Goal: Complete application form

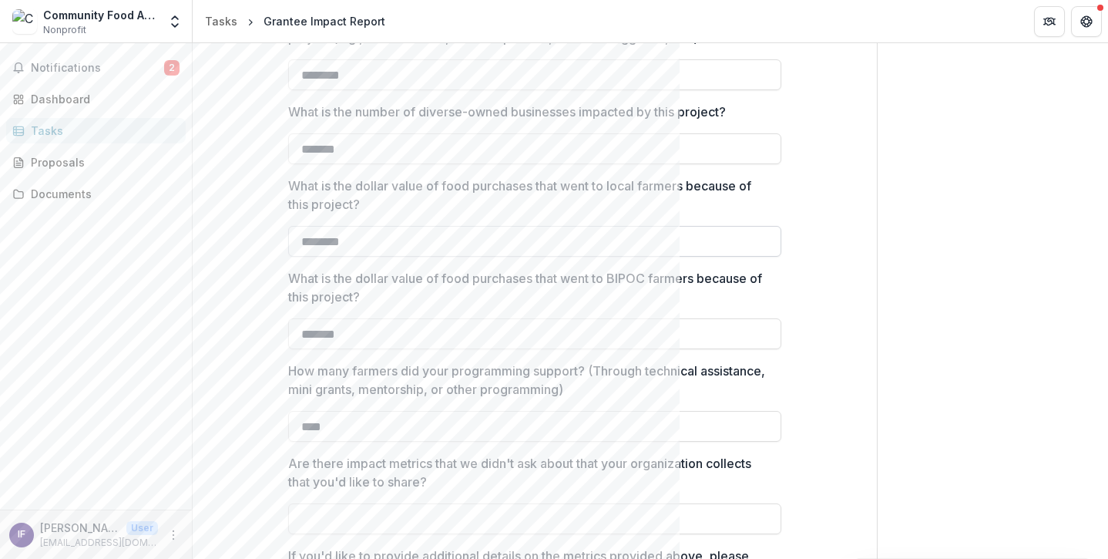
scroll to position [1763, 0]
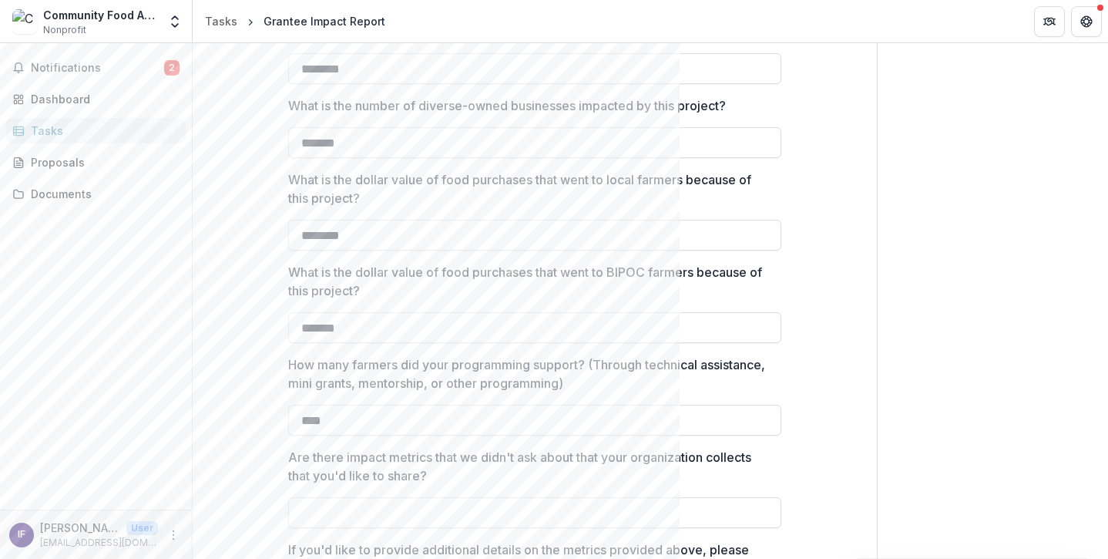
drag, startPoint x: 377, startPoint y: 149, endPoint x: 146, endPoint y: 121, distance: 232.1
click at [146, 121] on main "**********" at bounding box center [554, 300] width 1108 height 515
drag, startPoint x: 368, startPoint y: 330, endPoint x: 129, endPoint y: 309, distance: 239.7
click at [129, 309] on main "**********" at bounding box center [554, 300] width 1108 height 515
click at [732, 388] on p "How many farmers did your programming support? (Through technical assistance, m…" at bounding box center [530, 373] width 484 height 37
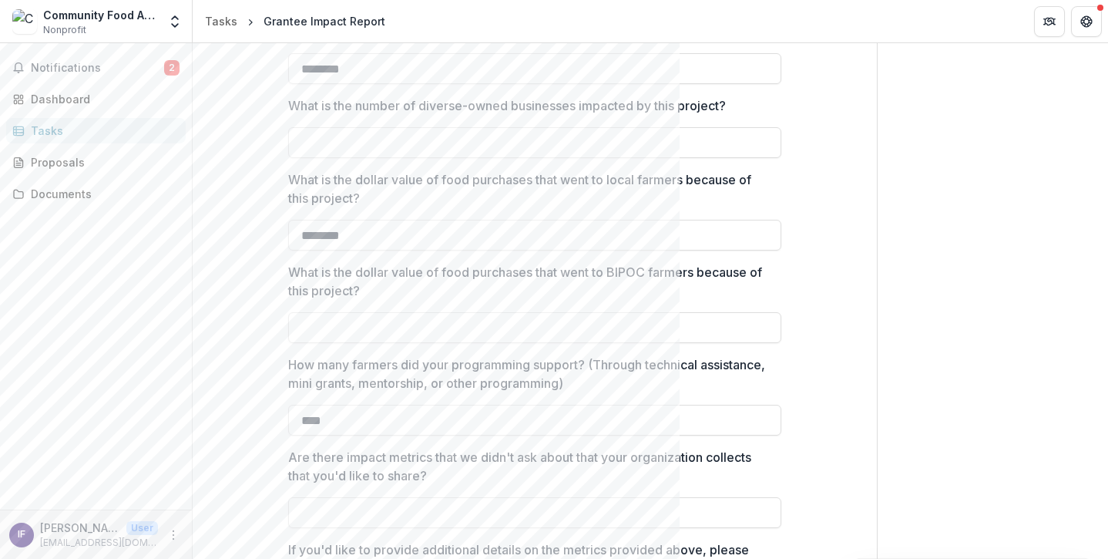
click at [732, 404] on input "****" at bounding box center [534, 419] width 493 height 31
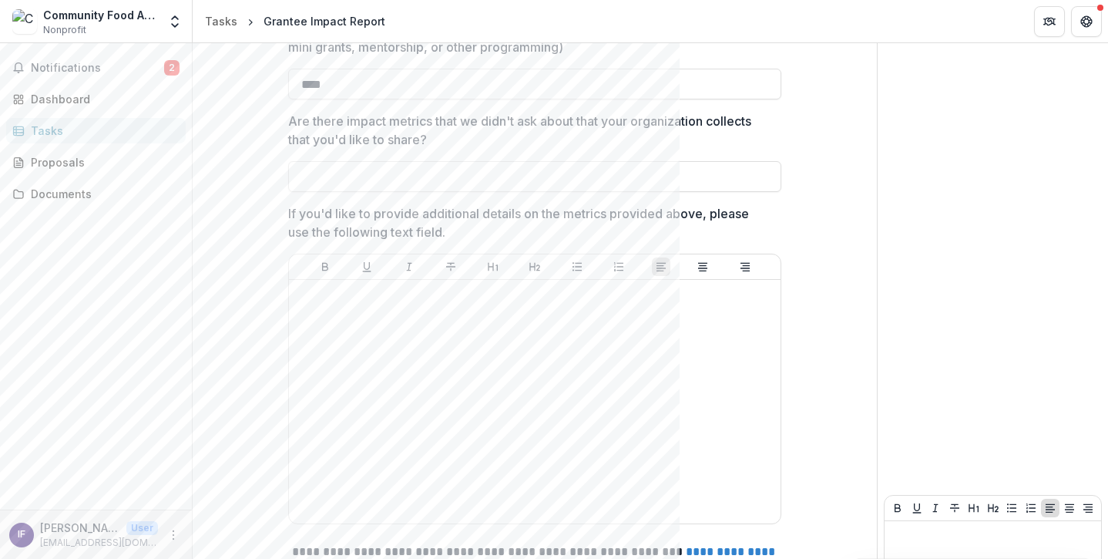
scroll to position [2201, 0]
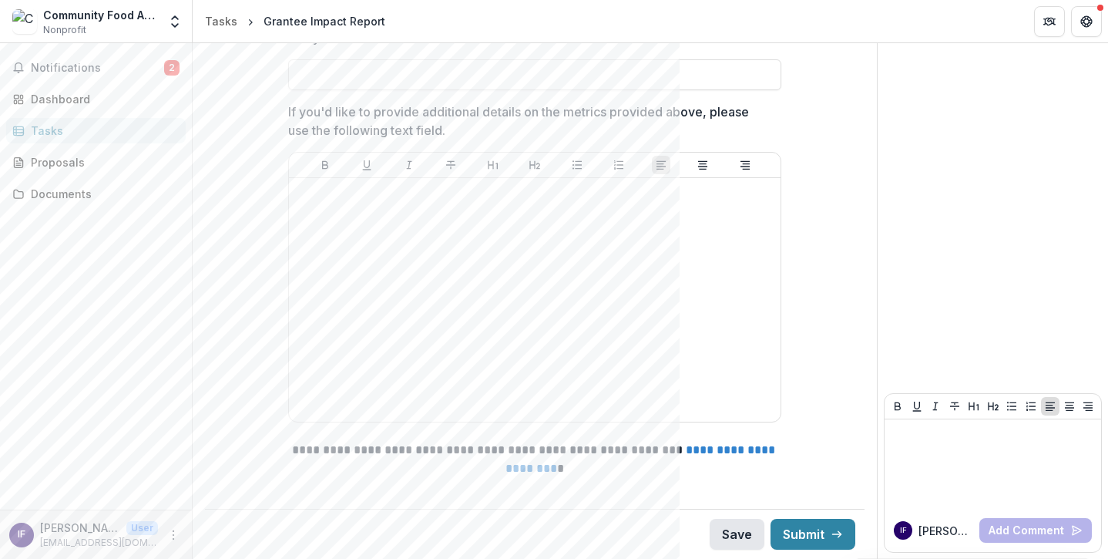
click at [723, 532] on button "Save" at bounding box center [737, 533] width 55 height 31
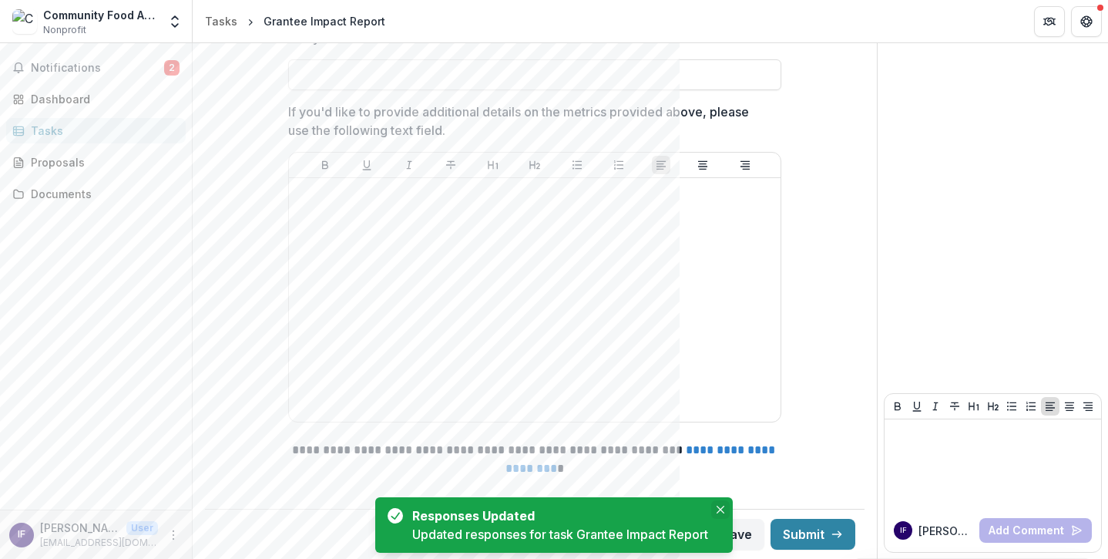
click at [723, 506] on icon "Close" at bounding box center [720, 509] width 8 height 8
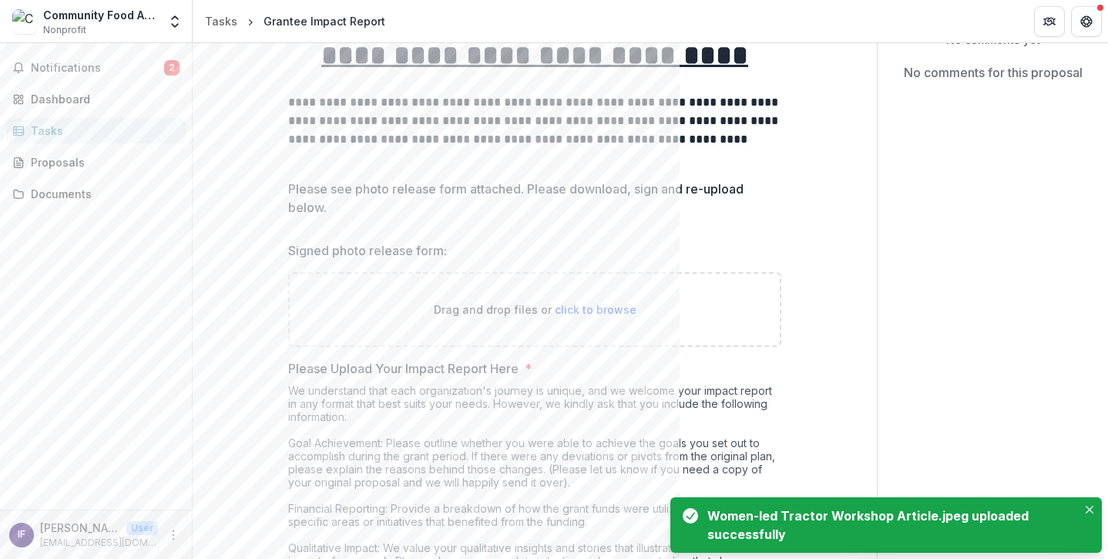
scroll to position [143, 0]
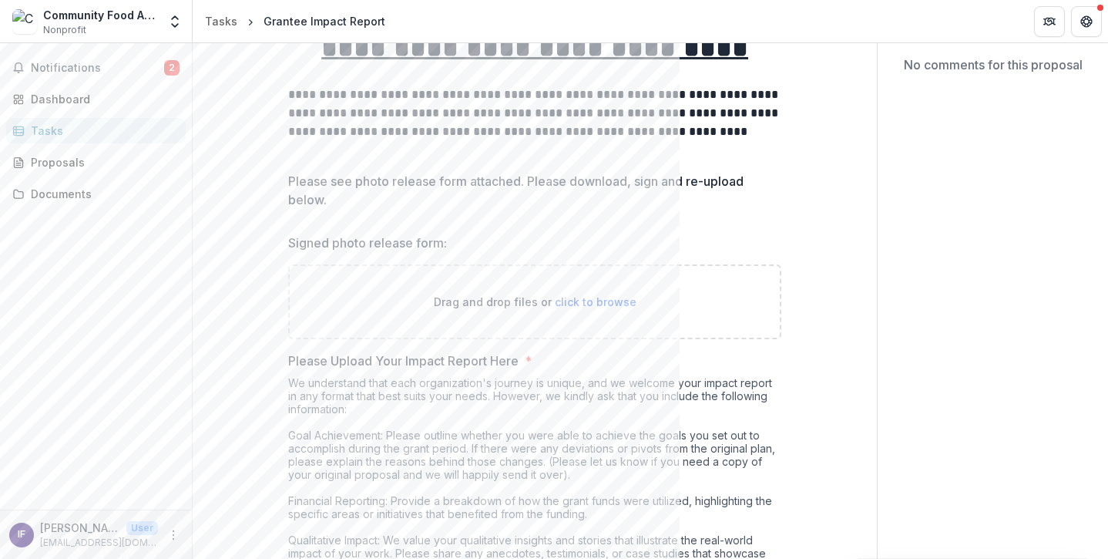
click at [596, 303] on span "click to browse" at bounding box center [596, 301] width 82 height 13
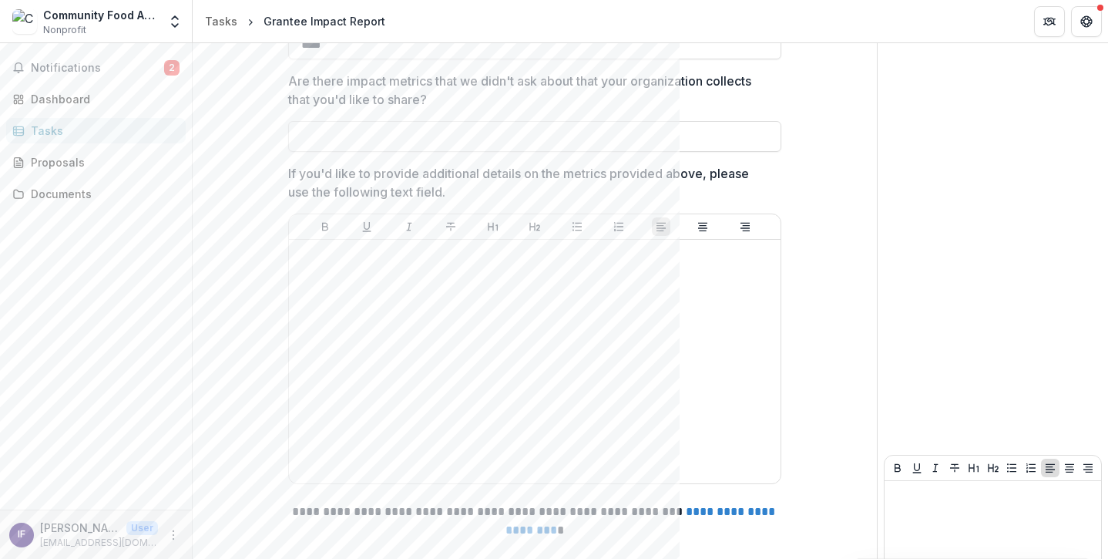
scroll to position [2201, 0]
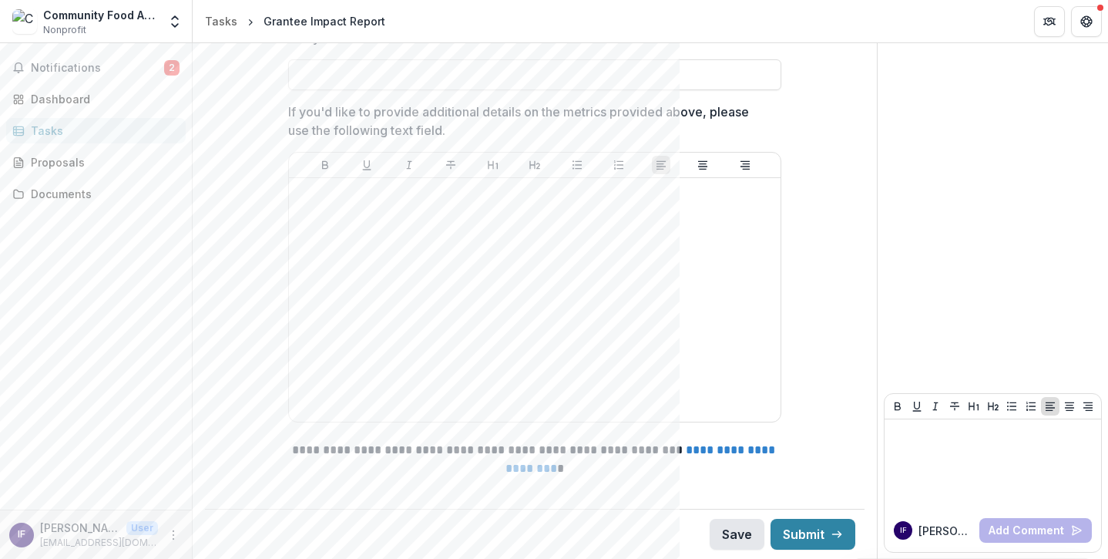
click at [723, 546] on button "Save" at bounding box center [737, 533] width 55 height 31
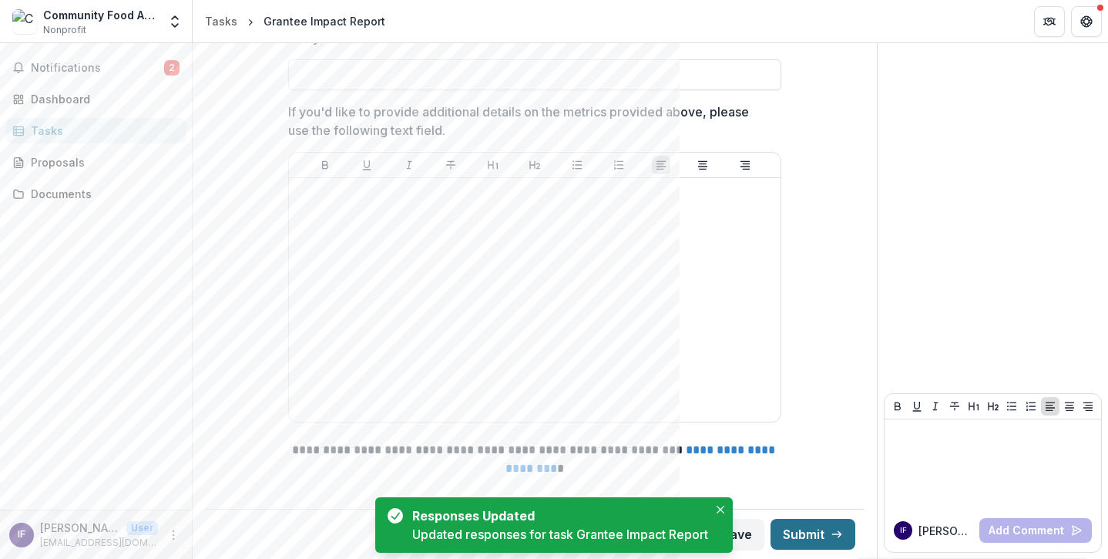
click at [800, 535] on button "Submit" at bounding box center [812, 533] width 85 height 31
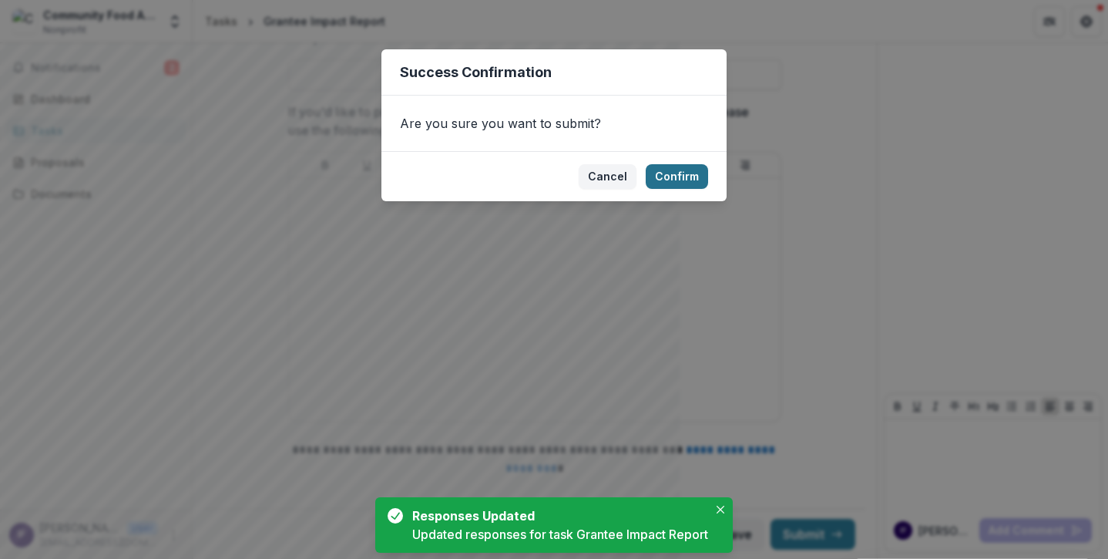
click at [683, 170] on button "Confirm" at bounding box center [677, 176] width 62 height 25
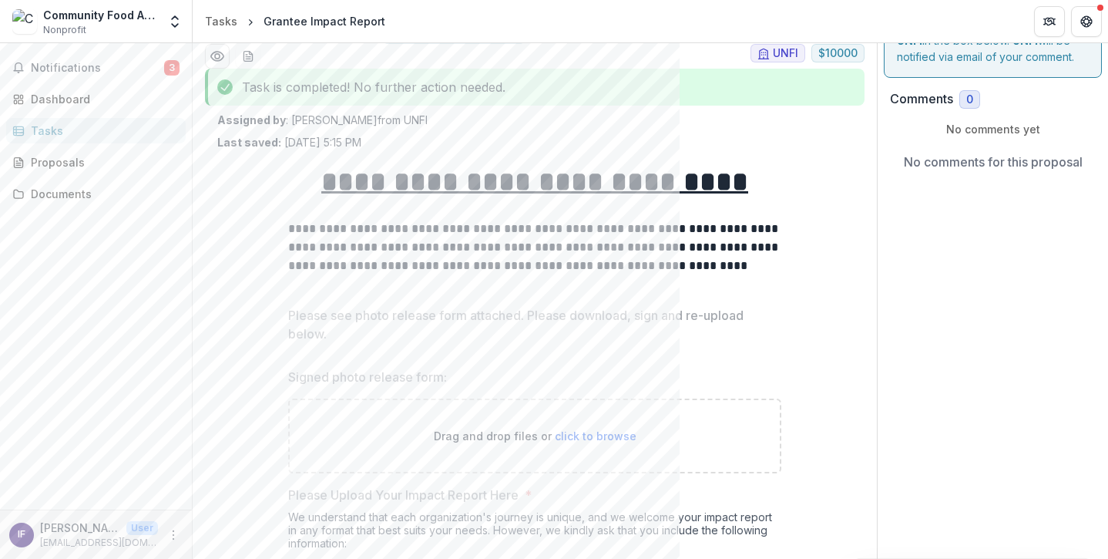
scroll to position [0, 0]
